Goal: Information Seeking & Learning: Check status

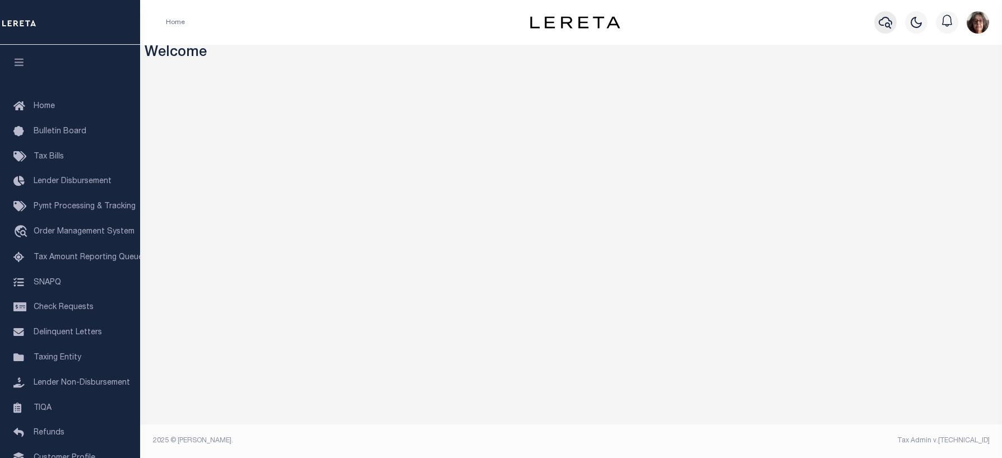
click at [882, 26] on icon "button" at bounding box center [884, 23] width 13 height 12
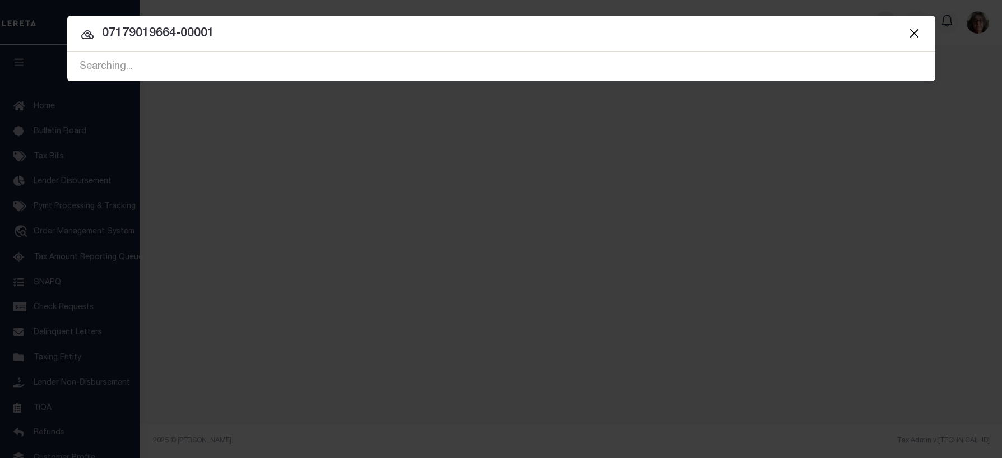
type input "07179019664-00001"
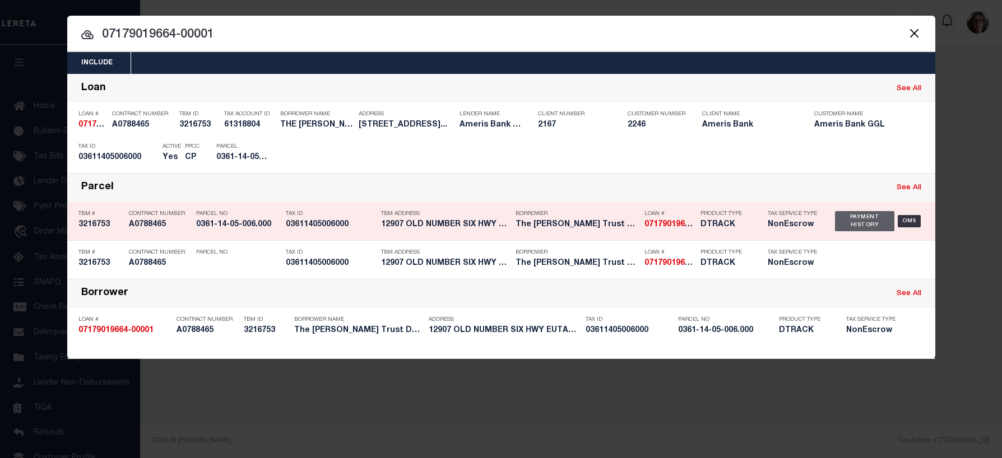
click at [859, 225] on div "Payment History" at bounding box center [865, 221] width 60 height 20
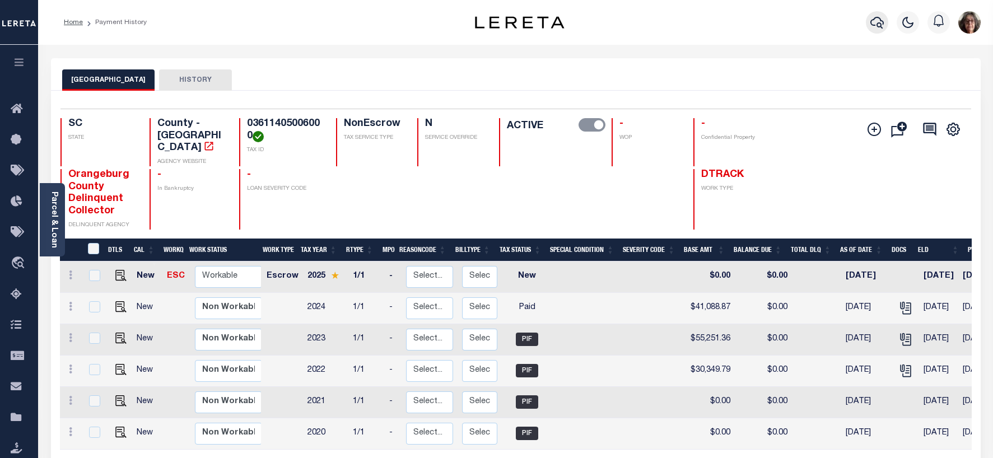
click at [875, 22] on icon "button" at bounding box center [877, 22] width 13 height 13
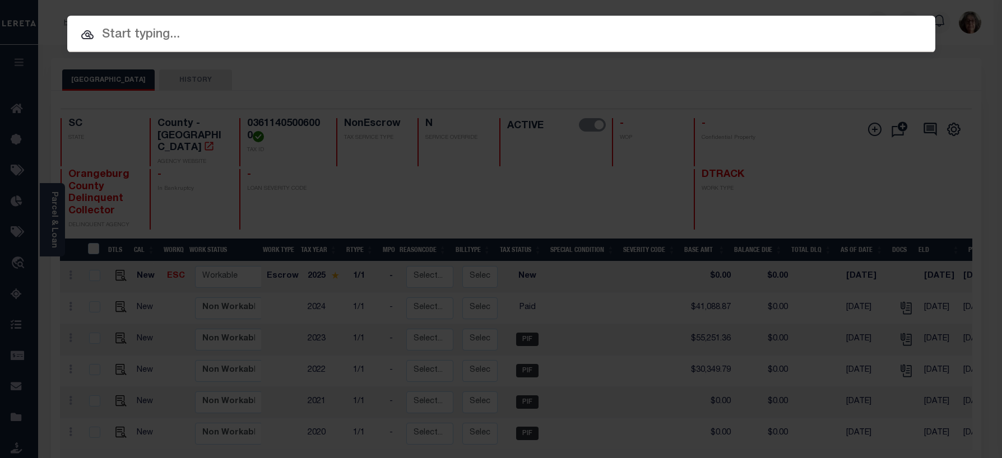
paste input "3392462-100"
type input "3392462-100"
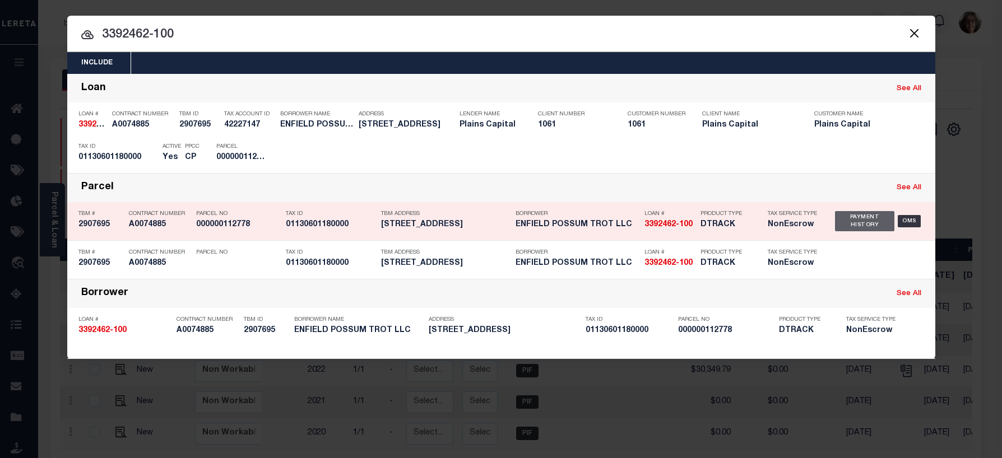
click at [850, 226] on div "Payment History" at bounding box center [865, 221] width 60 height 20
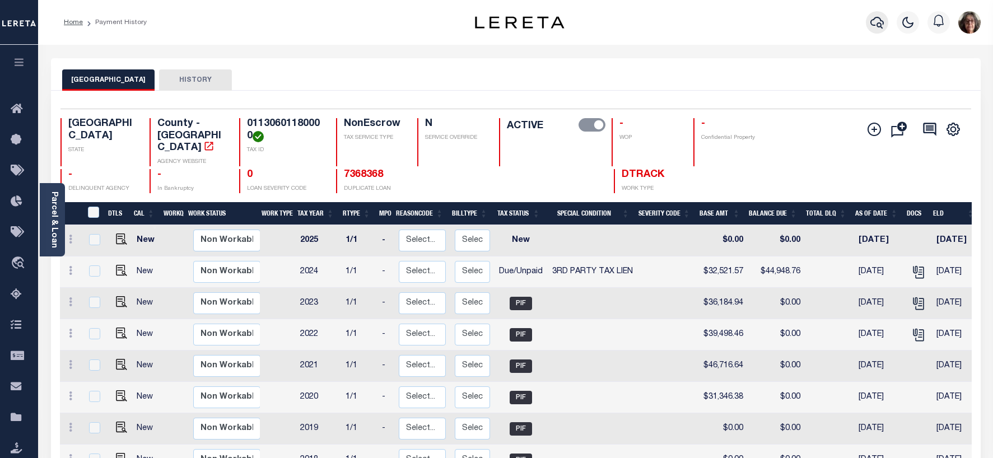
click at [872, 21] on icon "button" at bounding box center [877, 22] width 13 height 13
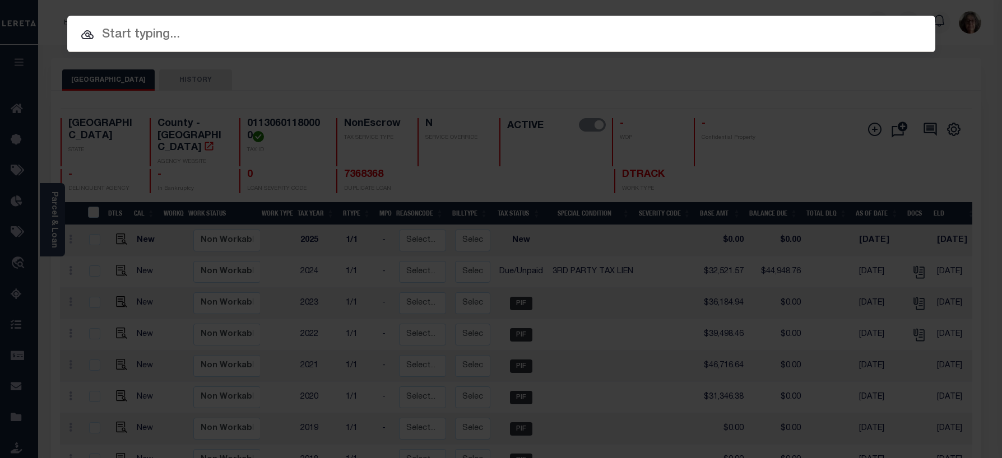
paste input "3392462-100"
type input "3392462-100"
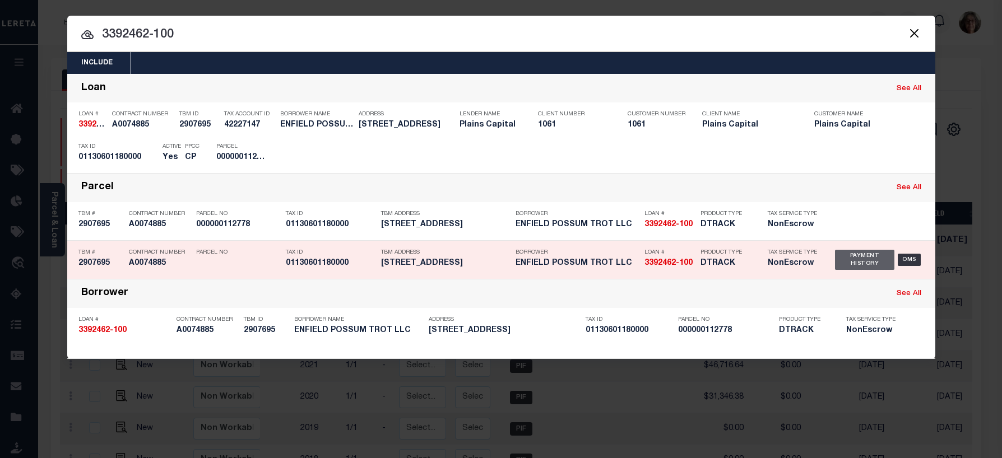
click at [849, 262] on div "Payment History" at bounding box center [865, 260] width 60 height 20
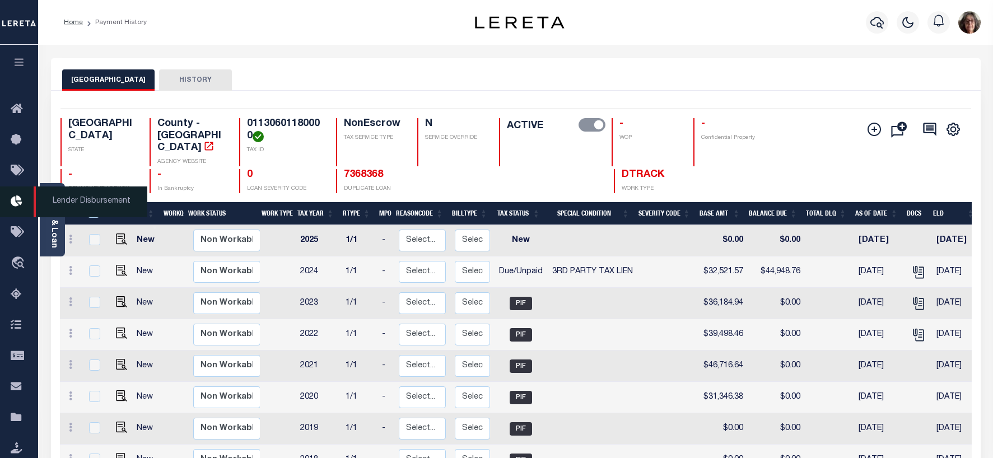
click at [48, 210] on span "Lender Disbursement" at bounding box center [91, 202] width 114 height 31
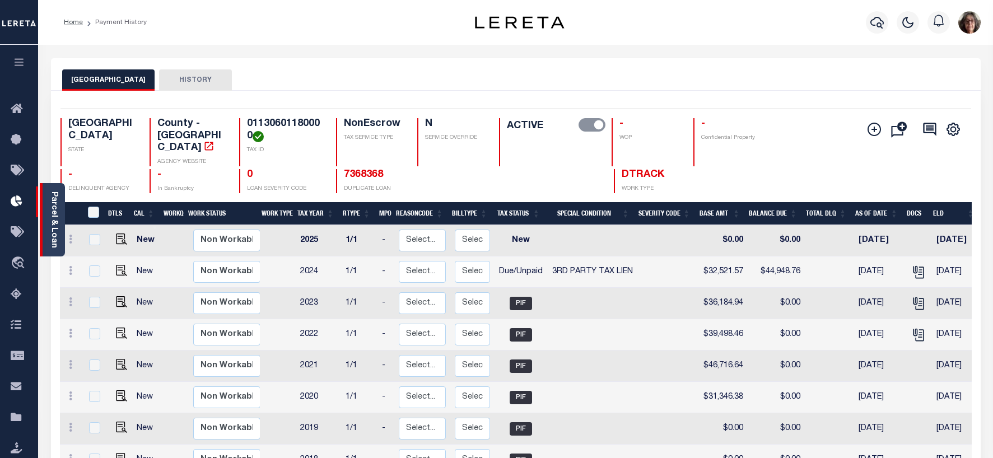
click at [59, 217] on div "Parcel & Loan" at bounding box center [52, 219] width 25 height 73
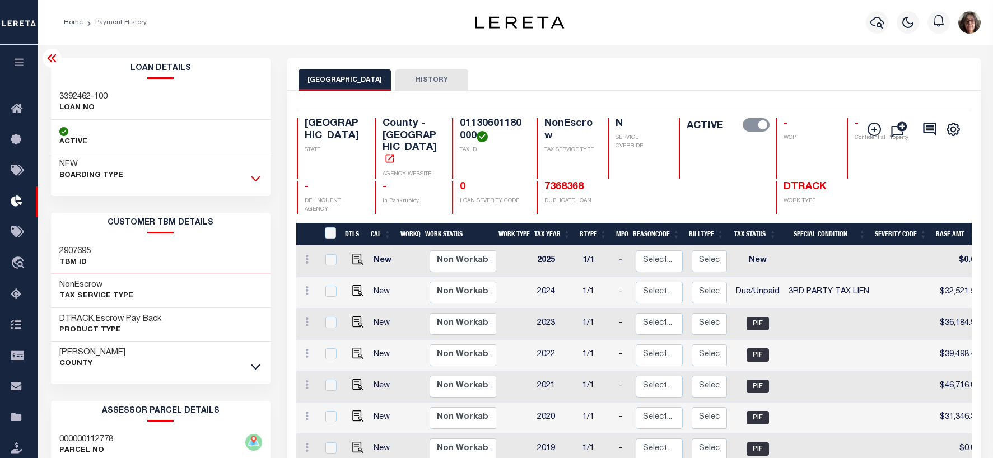
click at [254, 177] on icon at bounding box center [256, 179] width 10 height 12
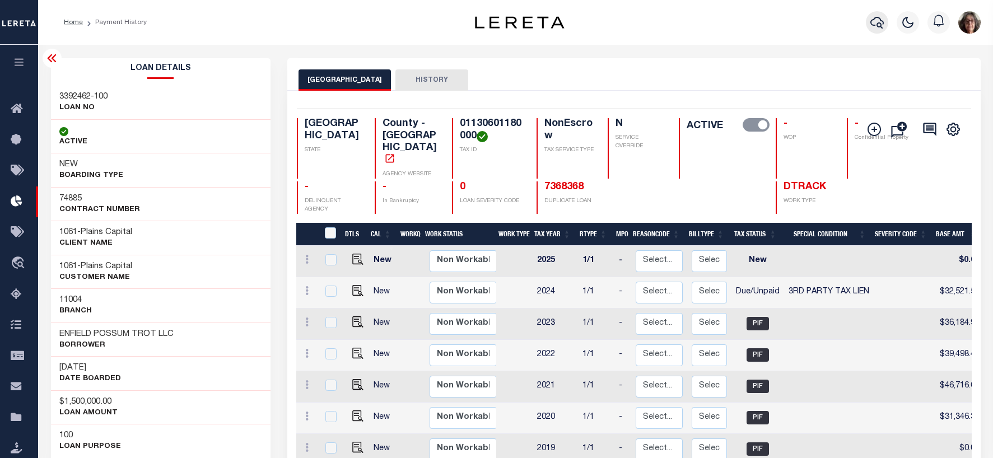
click at [878, 20] on icon "button" at bounding box center [877, 22] width 13 height 13
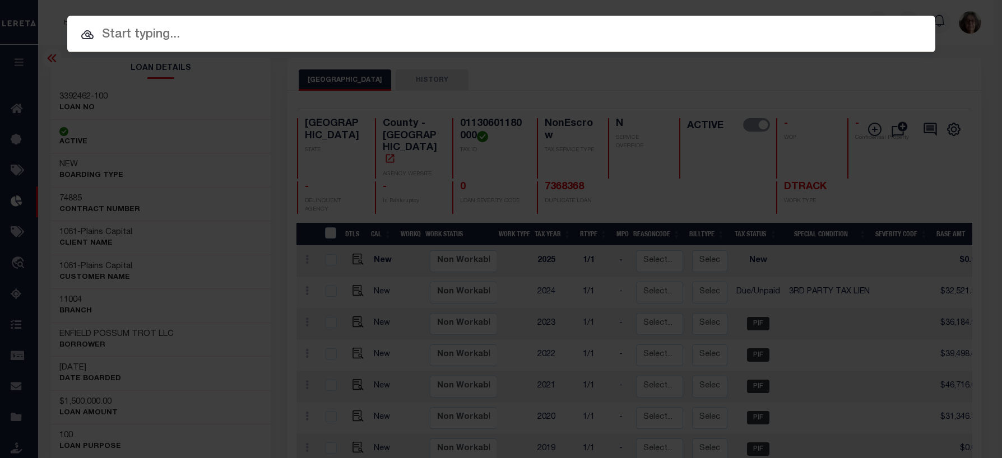
paste input "8002110796"
type input "8002110796"
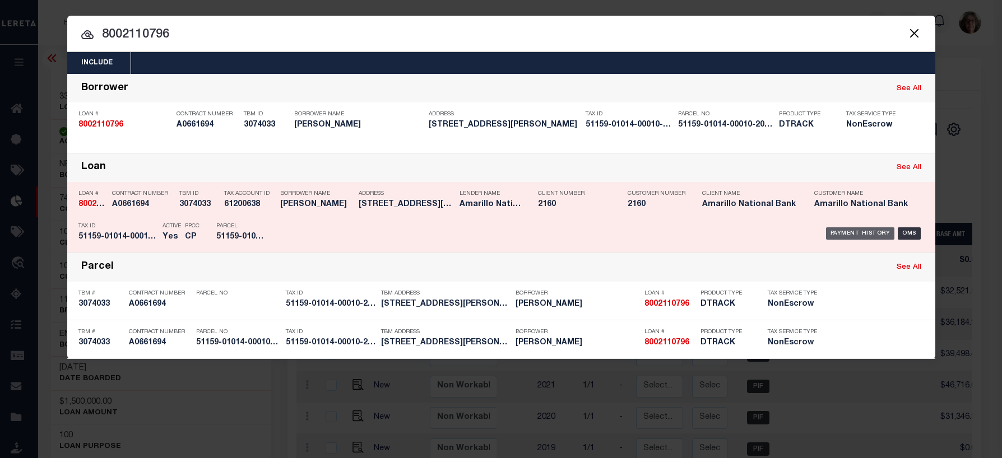
click at [880, 233] on div "Payment History" at bounding box center [860, 233] width 69 height 12
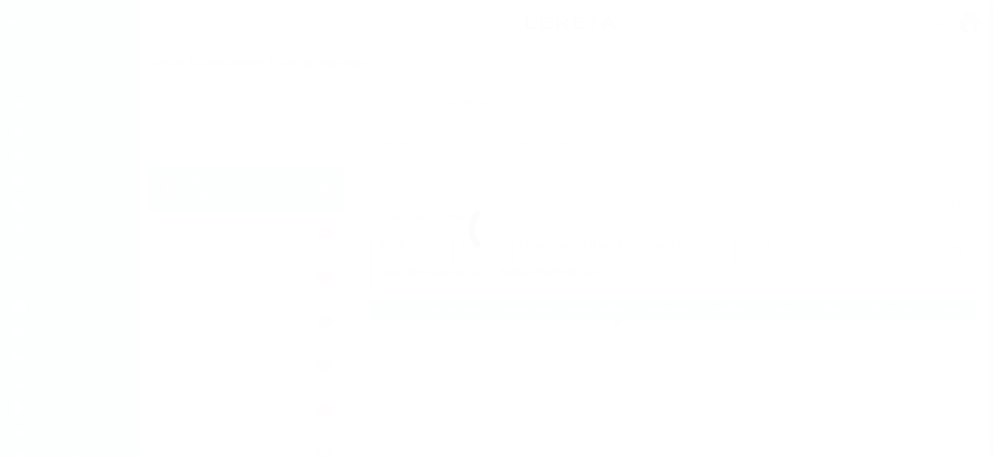
scroll to position [20, 0]
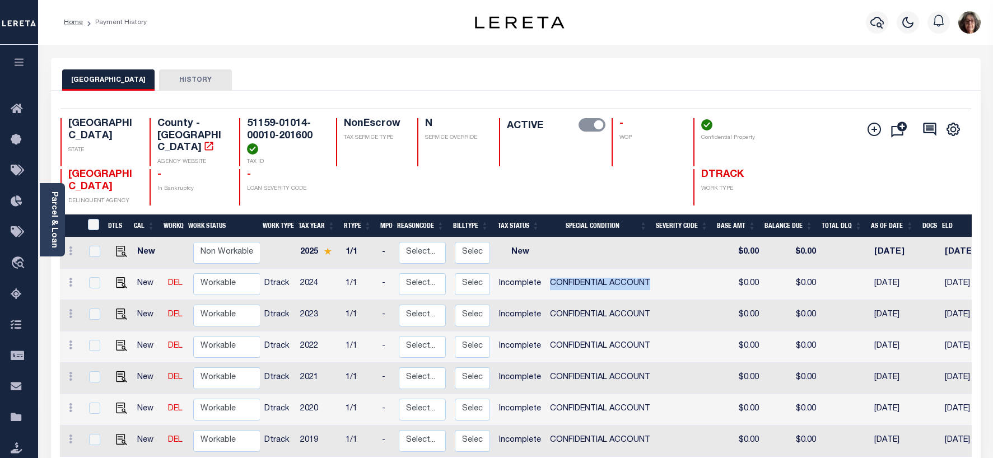
drag, startPoint x: 551, startPoint y: 287, endPoint x: 647, endPoint y: 287, distance: 96.4
click at [647, 287] on span "CONFIDENTIAL ACCOUNT" at bounding box center [600, 284] width 100 height 8
checkbox input "true"
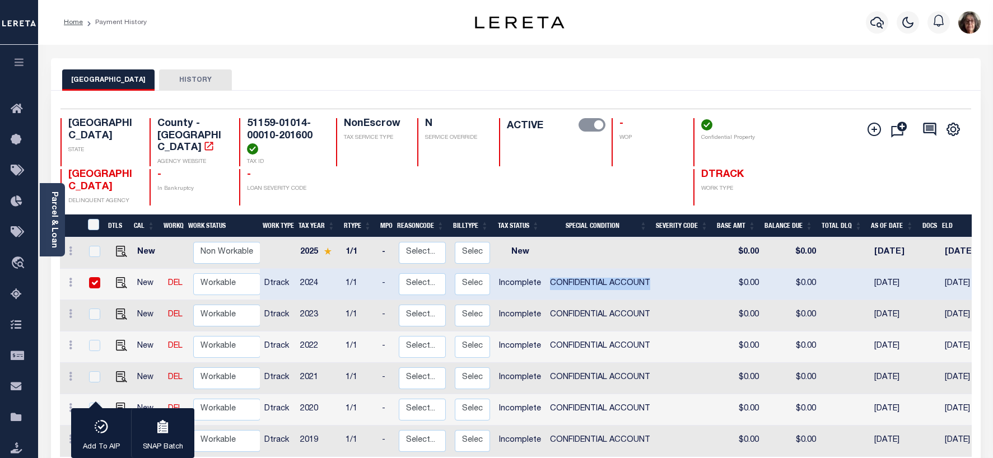
copy span "CONFIDENTIAL ACCOUNT"
click at [58, 229] on link "Parcel & Loan" at bounding box center [54, 220] width 8 height 57
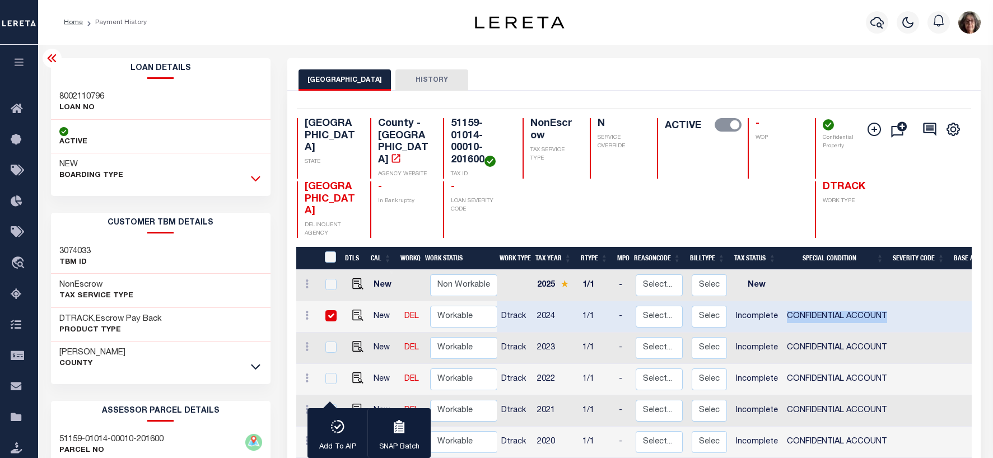
click at [254, 180] on icon at bounding box center [256, 179] width 10 height 6
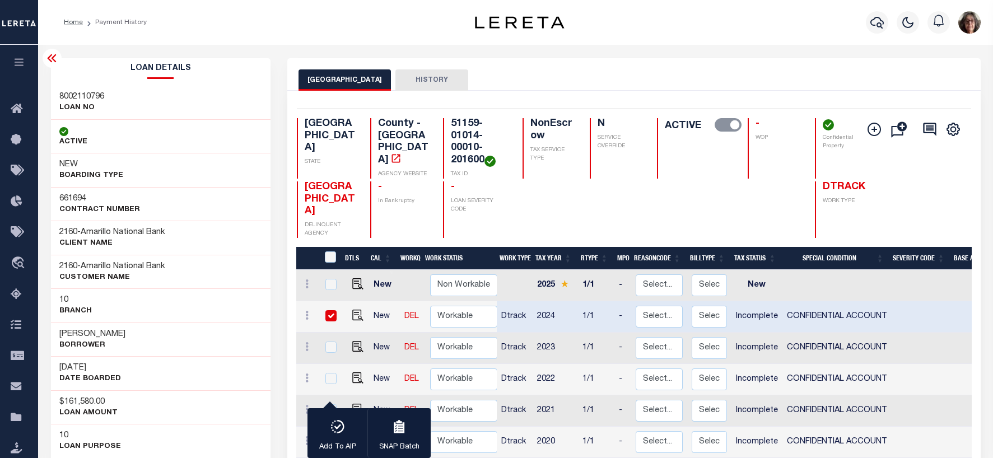
click at [254, 180] on div "NEW BOARDING TYPE" at bounding box center [161, 171] width 220 height 34
click at [878, 22] on icon "button" at bounding box center [877, 22] width 13 height 13
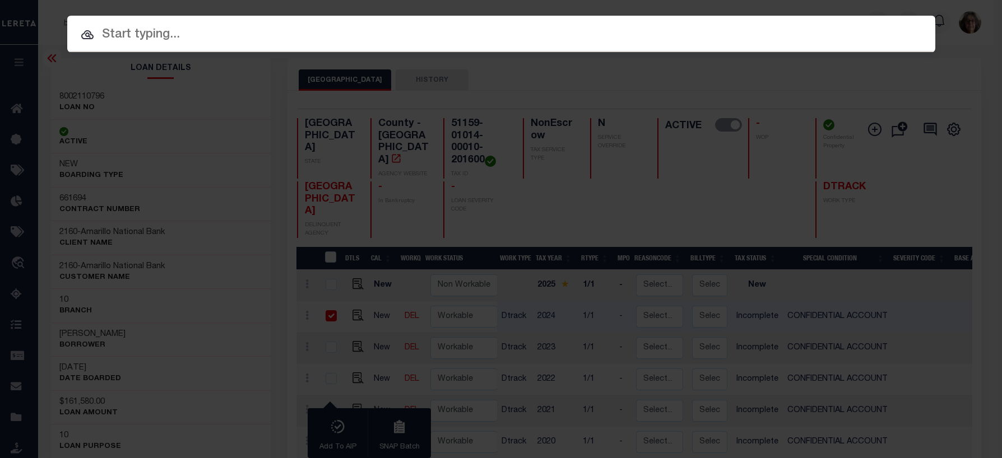
paste input "9042055784"
type input "9042055784"
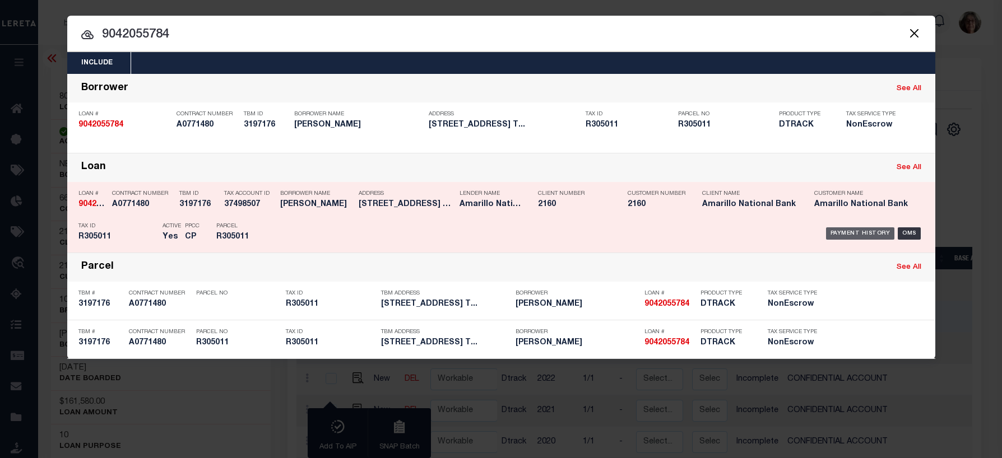
click at [865, 234] on div "Payment History" at bounding box center [860, 233] width 69 height 12
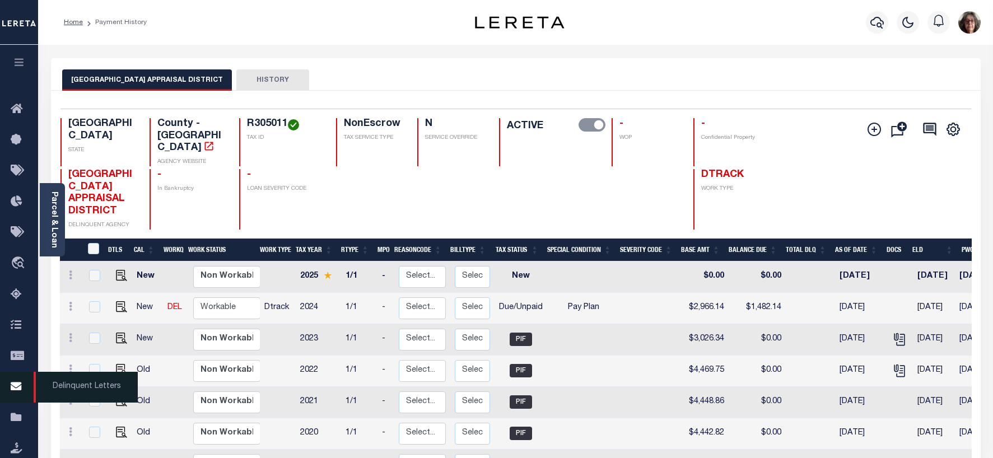
click at [20, 388] on icon at bounding box center [20, 387] width 18 height 14
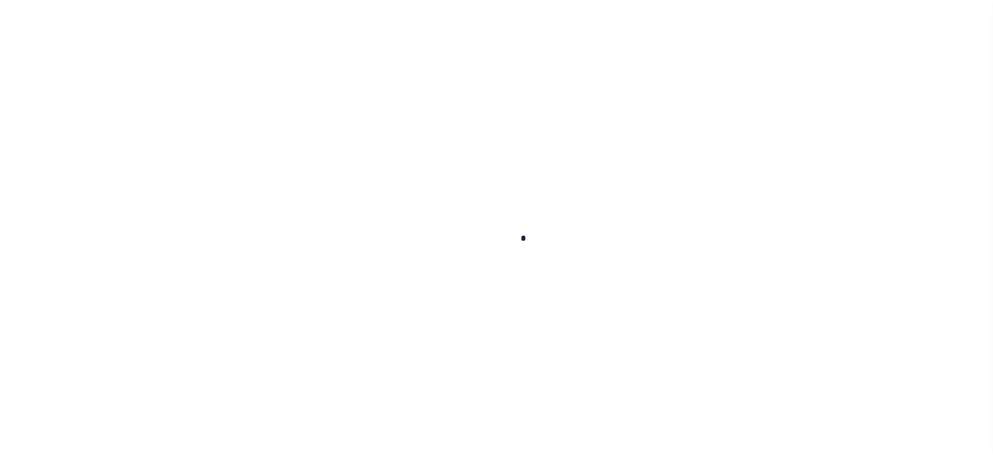
scroll to position [87, 0]
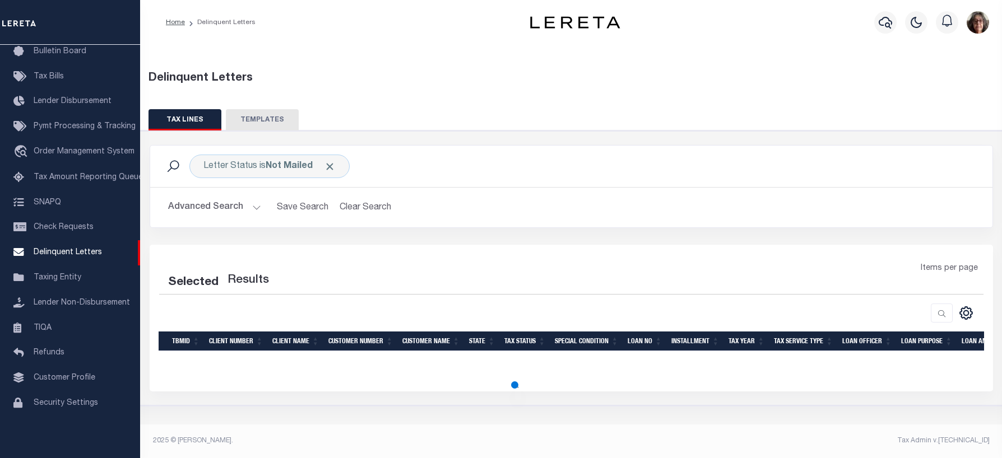
click at [249, 203] on button "Advanced Search" at bounding box center [214, 208] width 93 height 22
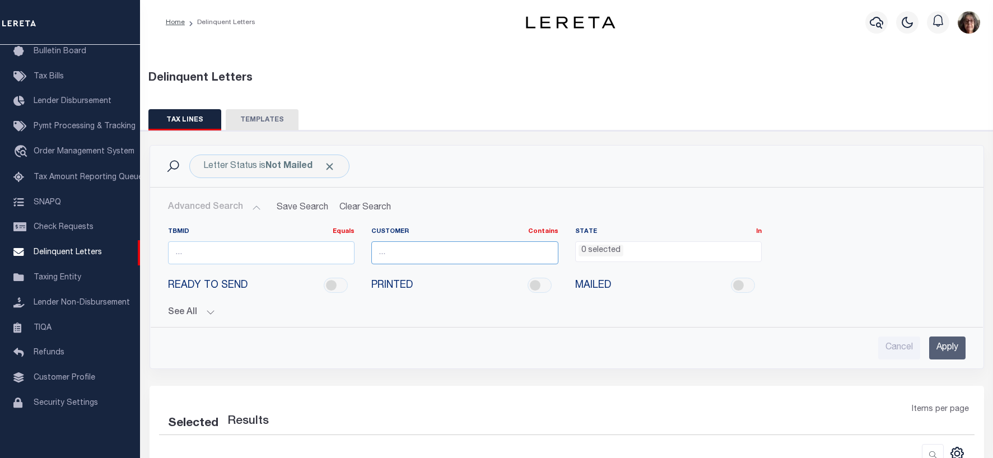
click at [405, 252] on input "text" at bounding box center [464, 252] width 187 height 23
type input "Prosperity"
click at [957, 347] on input "Apply" at bounding box center [947, 348] width 36 height 23
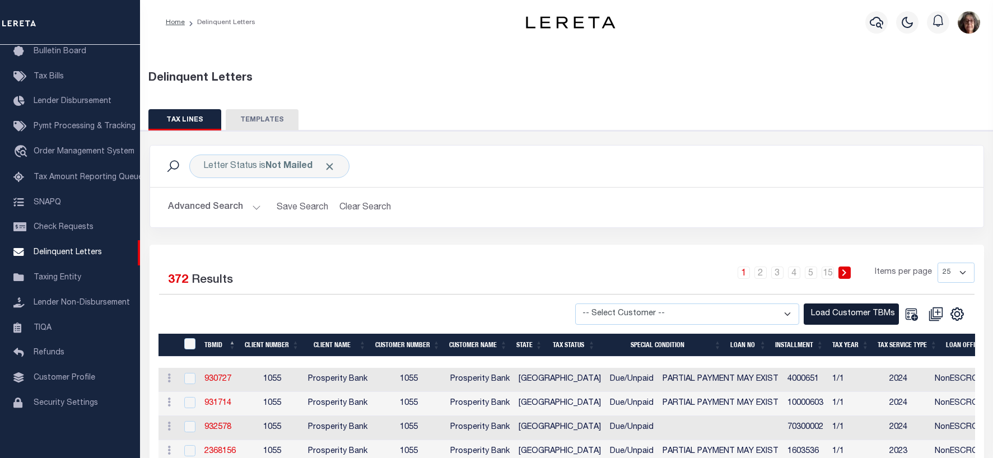
click at [834, 314] on button "Load Customer TBMs" at bounding box center [851, 315] width 95 height 22
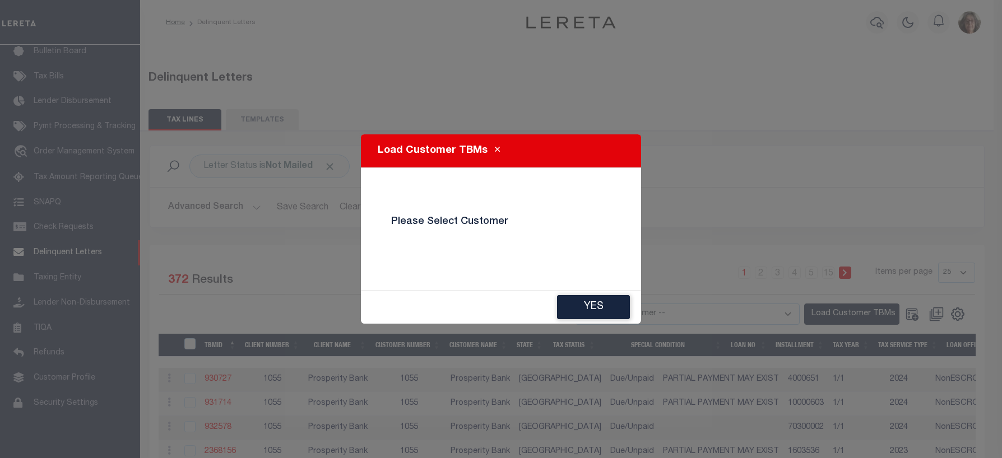
click at [791, 315] on div "Load Customer TBMs Please Select Customer Yes" at bounding box center [501, 229] width 1002 height 458
click at [614, 309] on button "Yes" at bounding box center [593, 307] width 73 height 24
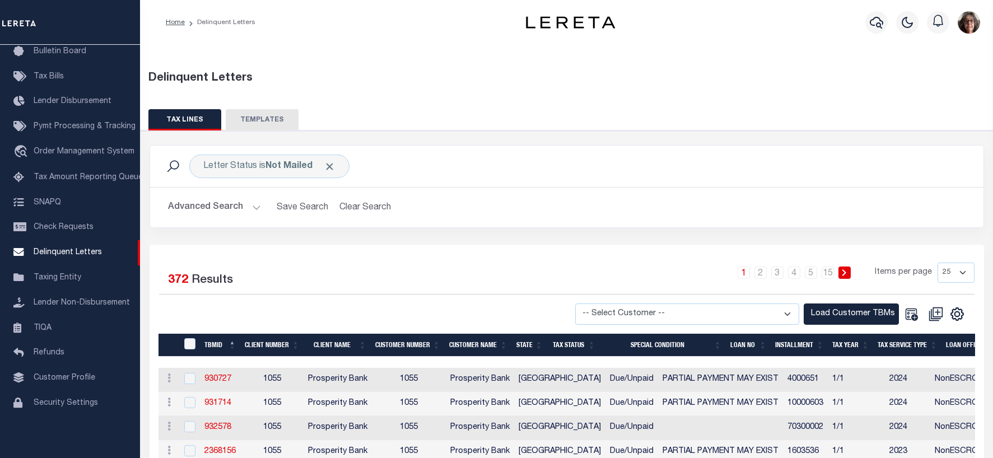
drag, startPoint x: 787, startPoint y: 313, endPoint x: 774, endPoint y: 316, distance: 13.3
click at [788, 312] on select "-- Select Customer -- Accumatch - Refunds All In Credit Union Amarillo National…" at bounding box center [687, 315] width 224 height 22
select select "1055"
click at [578, 304] on select "-- Select Customer -- Accumatch - Refunds All In Credit Union Amarillo National…" at bounding box center [687, 315] width 224 height 22
click at [844, 314] on button "Load Customer TBMs" at bounding box center [851, 315] width 95 height 22
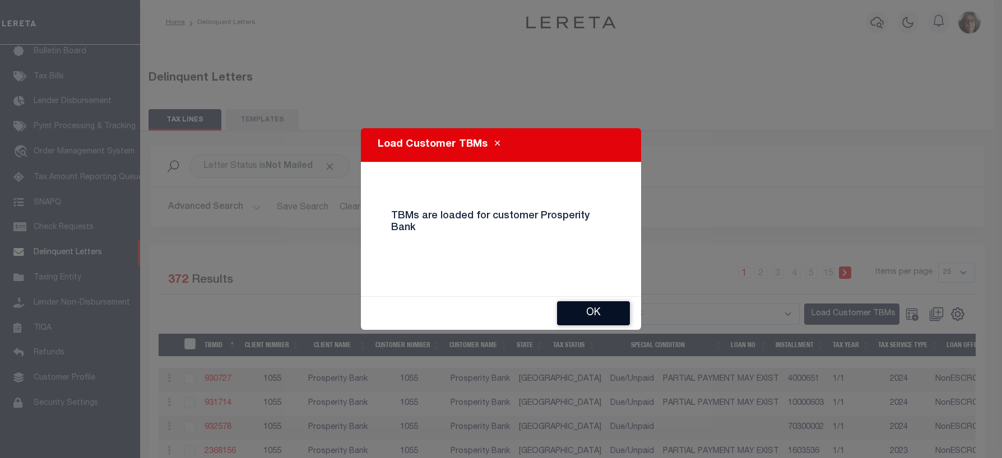
click at [579, 306] on button "Ok" at bounding box center [593, 313] width 73 height 24
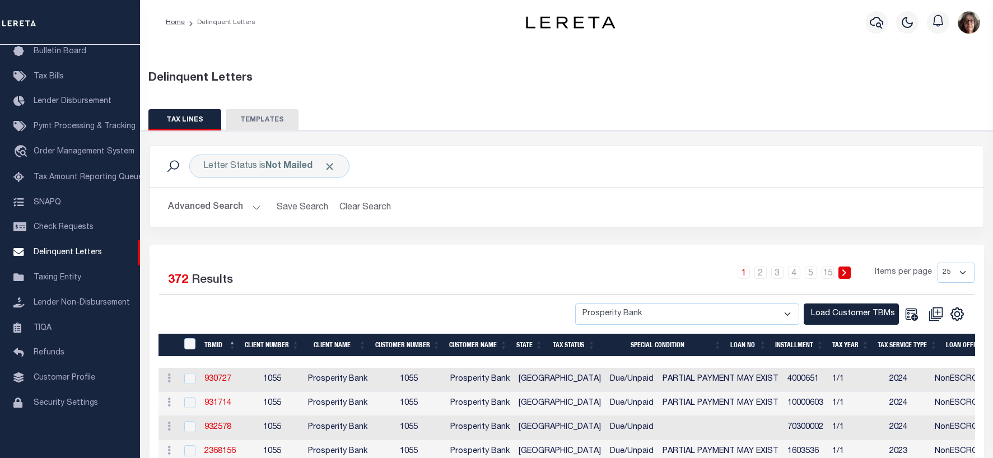
click at [254, 210] on button "Advanced Search" at bounding box center [214, 208] width 93 height 22
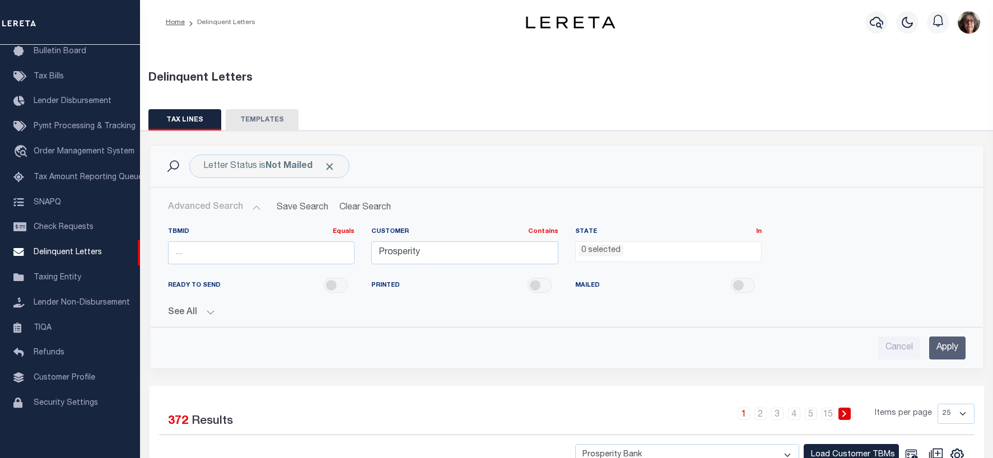
click at [944, 345] on input "Apply" at bounding box center [947, 348] width 36 height 23
